Goal: Task Accomplishment & Management: Manage account settings

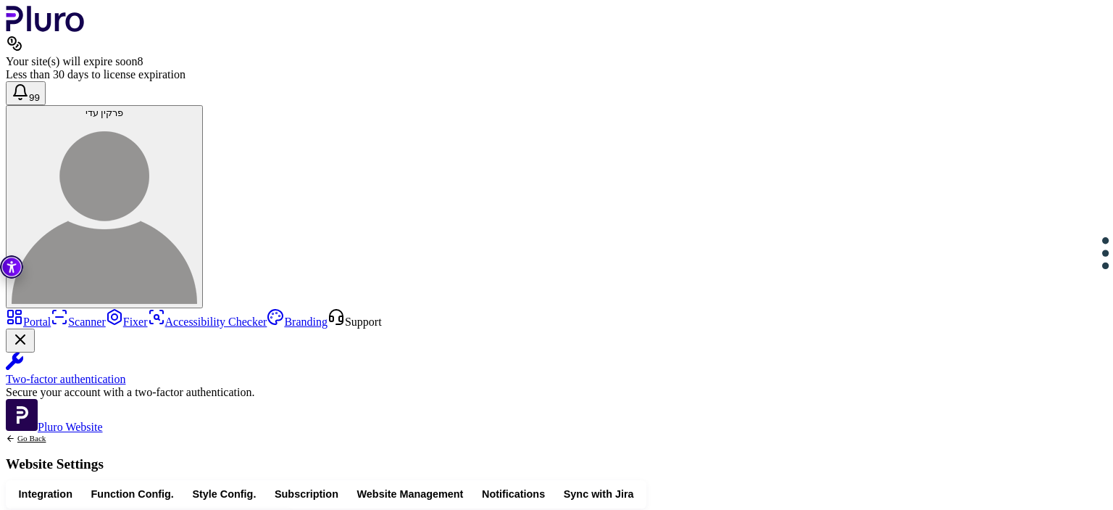
scroll to position [636, 0]
